Goal: Information Seeking & Learning: Learn about a topic

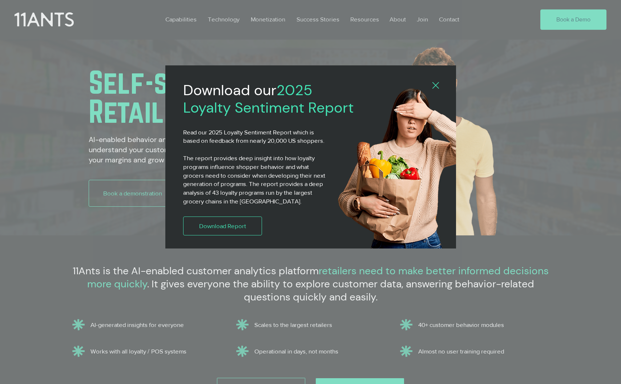
click at [433, 87] on icon "Back to site" at bounding box center [436, 85] width 7 height 7
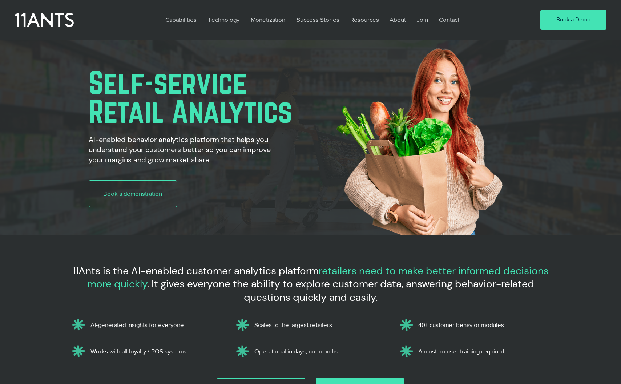
scroll to position [0, 516]
click at [228, 20] on p "Technology" at bounding box center [223, 19] width 39 height 17
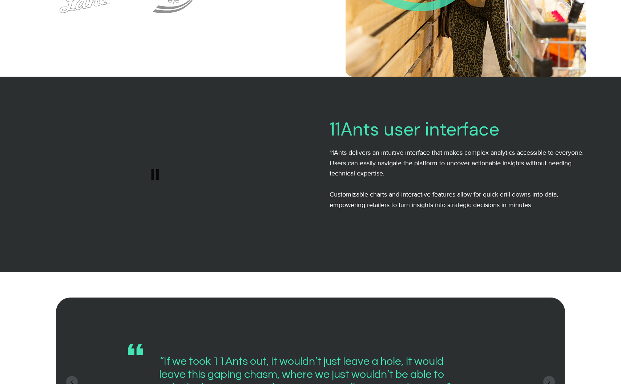
scroll to position [909, 0]
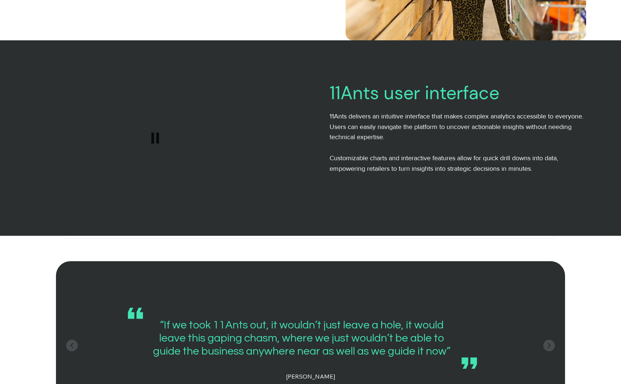
click at [211, 124] on img "web laptop.mov Play video" at bounding box center [155, 138] width 311 height 196
click at [210, 135] on img "web laptop.mov Play video" at bounding box center [155, 138] width 311 height 196
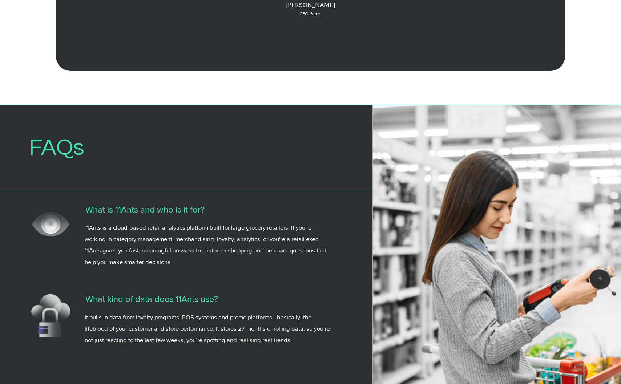
scroll to position [1309, 0]
